Goal: Find specific page/section: Find specific page/section

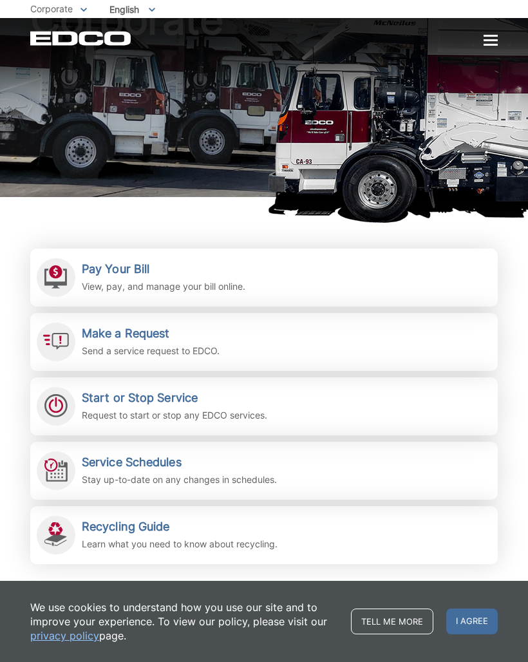
scroll to position [106, 0]
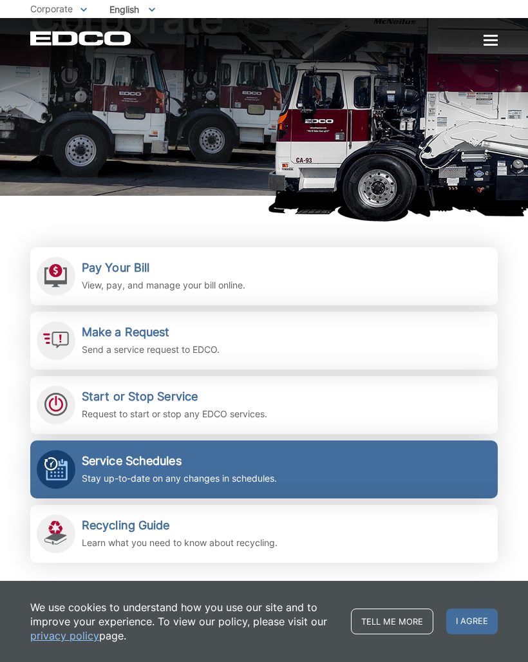
click at [162, 461] on h2 "Service Schedules" at bounding box center [179, 461] width 195 height 14
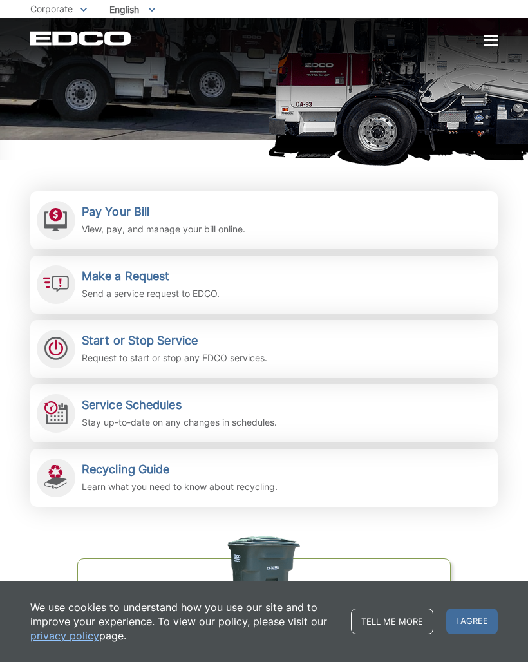
click at [499, 37] on div "EDCO Logo Home Residential Services Curbside Pickup Trash Dumpster Service Temp…" at bounding box center [264, 32] width 528 height 28
click at [496, 39] on div at bounding box center [490, 40] width 14 height 2
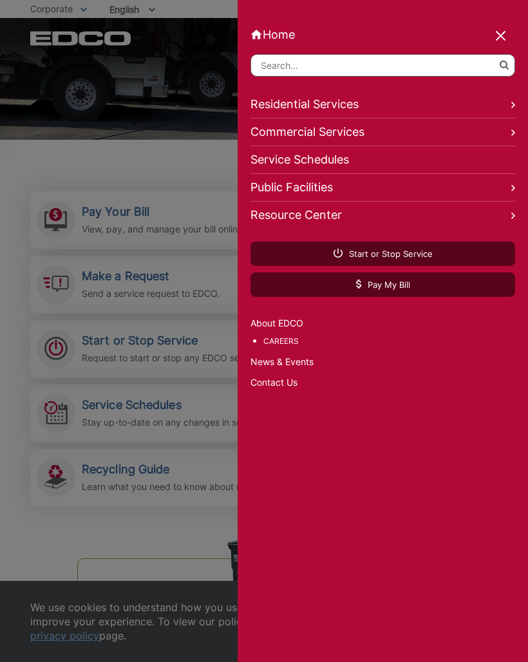
click at [499, 198] on link "Public Facilities" at bounding box center [382, 188] width 265 height 28
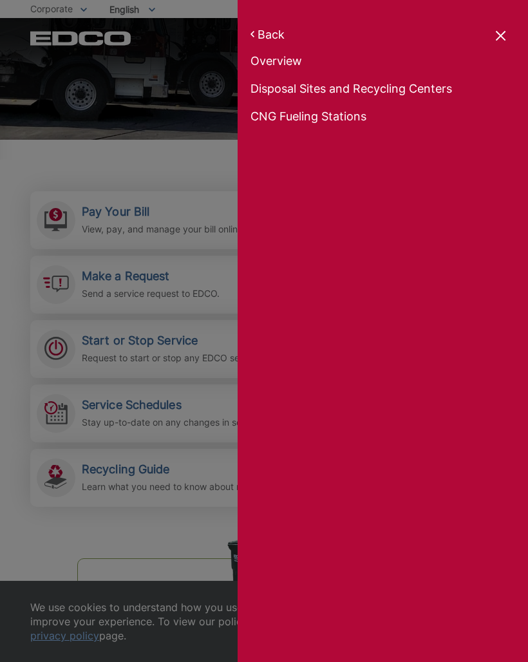
click at [284, 61] on link "Overview" at bounding box center [382, 63] width 265 height 18
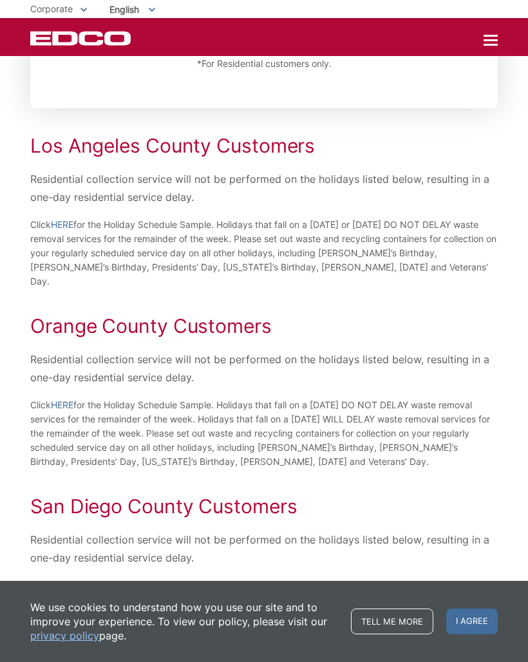
scroll to position [389, 0]
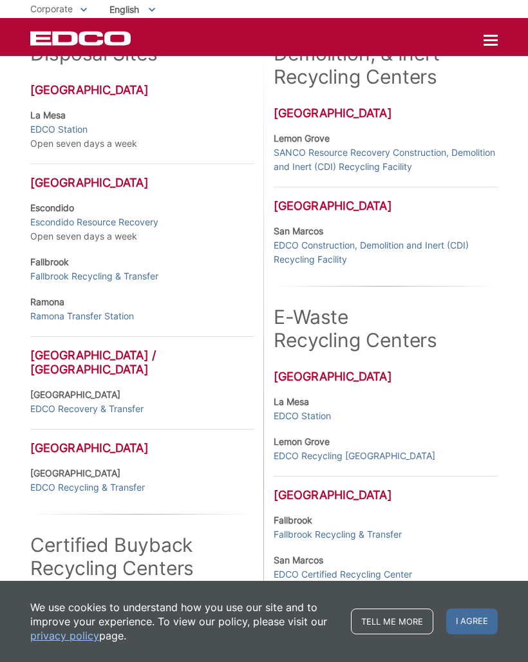
scroll to position [300, 0]
click at [112, 485] on link "EDCO Recycling & Transfer" at bounding box center [87, 486] width 115 height 14
